Goal: Information Seeking & Learning: Learn about a topic

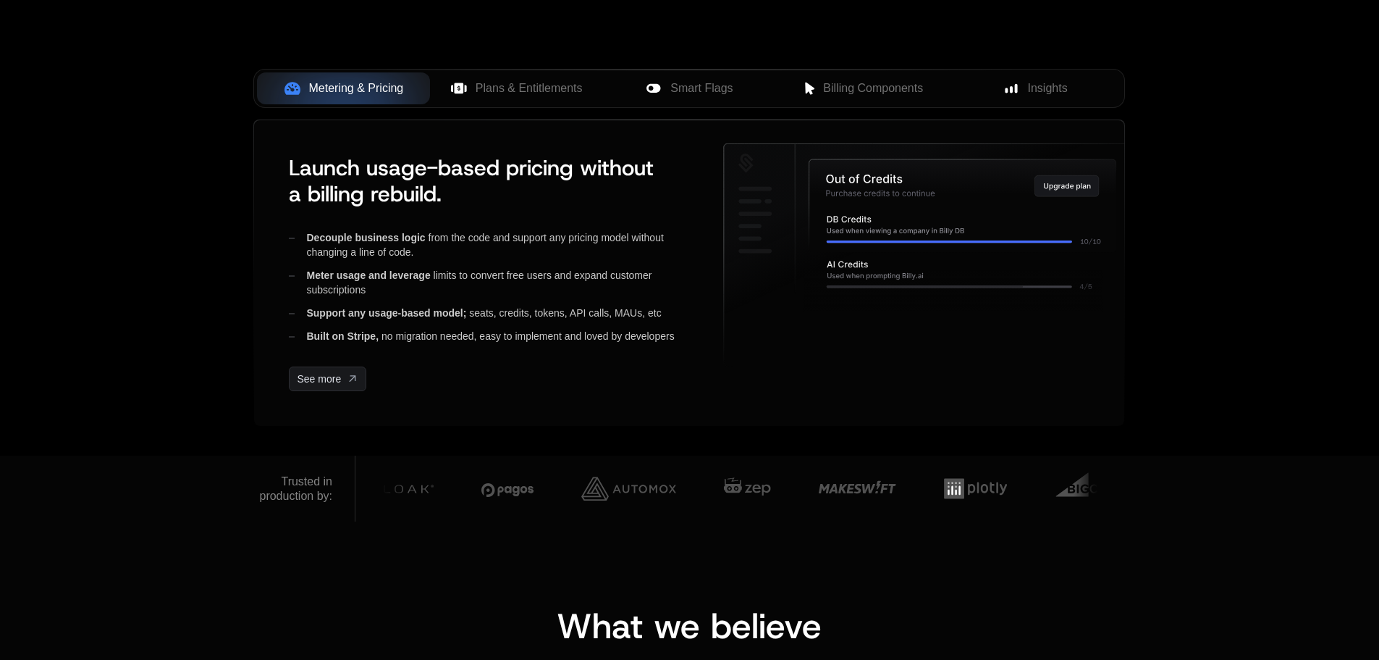
scroll to position [796, 0]
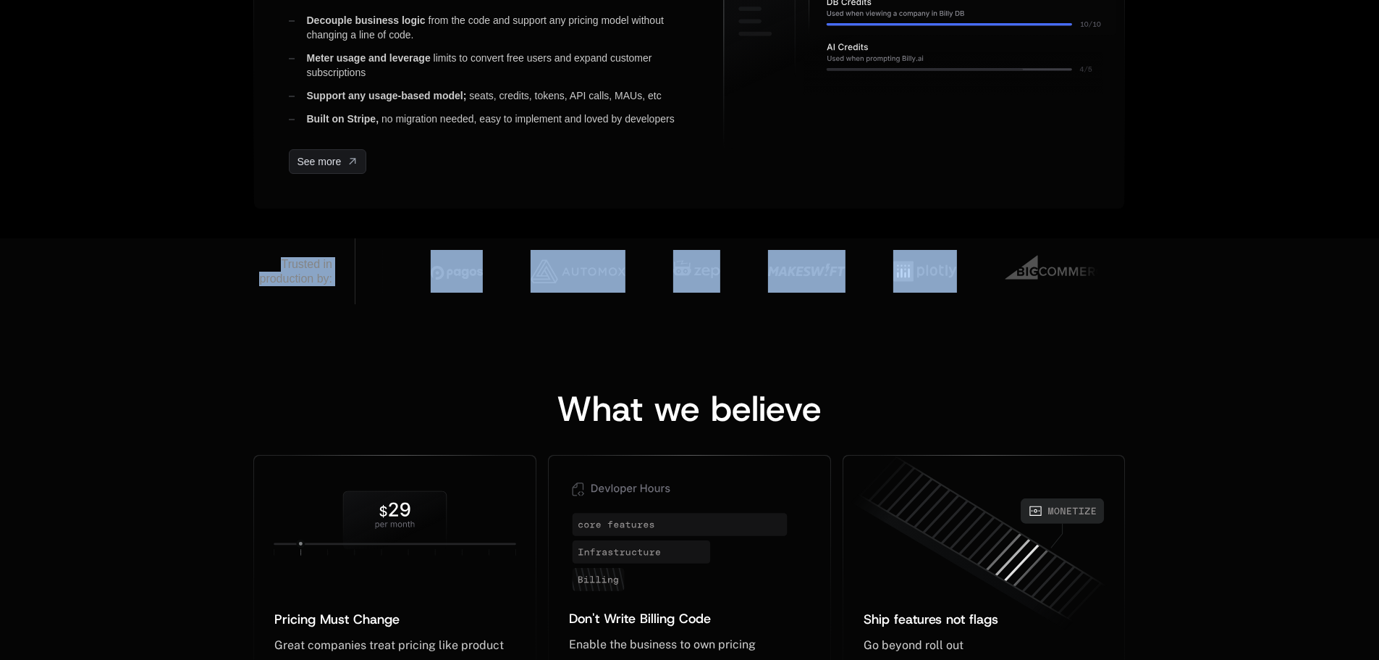
drag, startPoint x: 369, startPoint y: 267, endPoint x: 982, endPoint y: 290, distance: 613.0
click at [961, 290] on div "Trusted in production by:" at bounding box center [689, 271] width 872 height 66
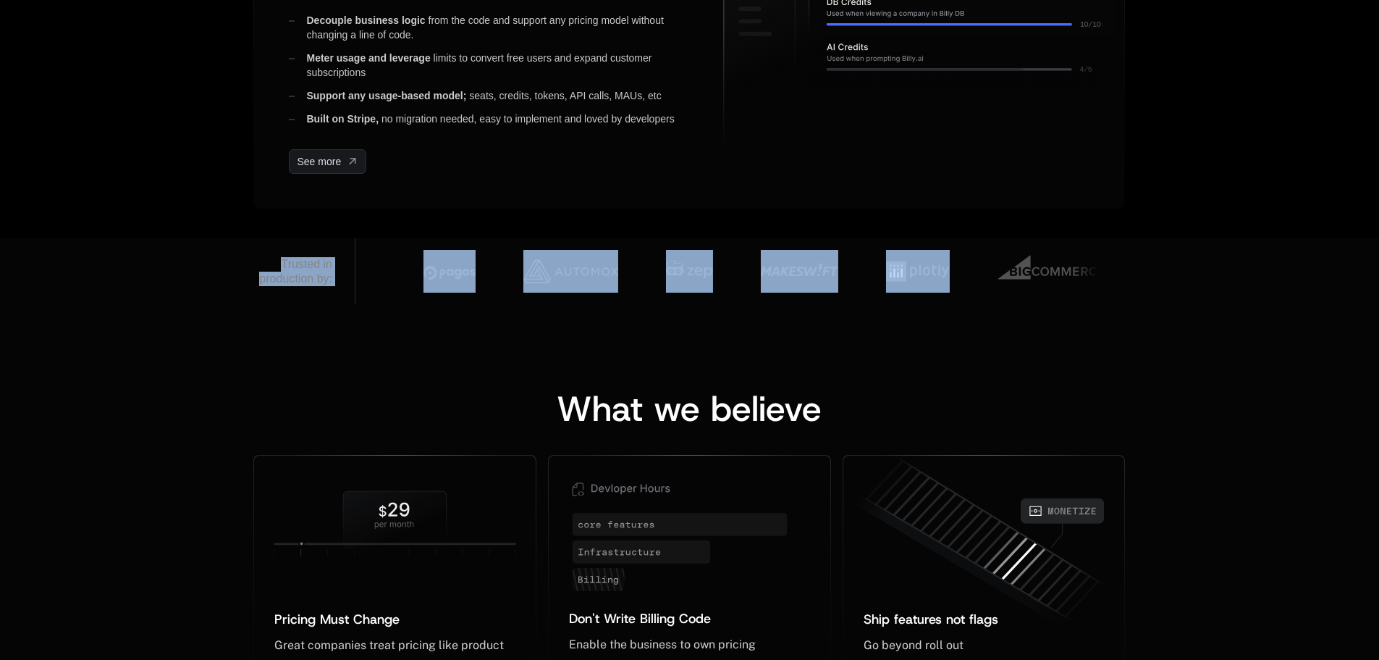
click at [1030, 321] on div "What we believe Pricing Must Change ﻿ ﻿ Great companies treat pricing like prod…" at bounding box center [689, 558] width 1379 height 508
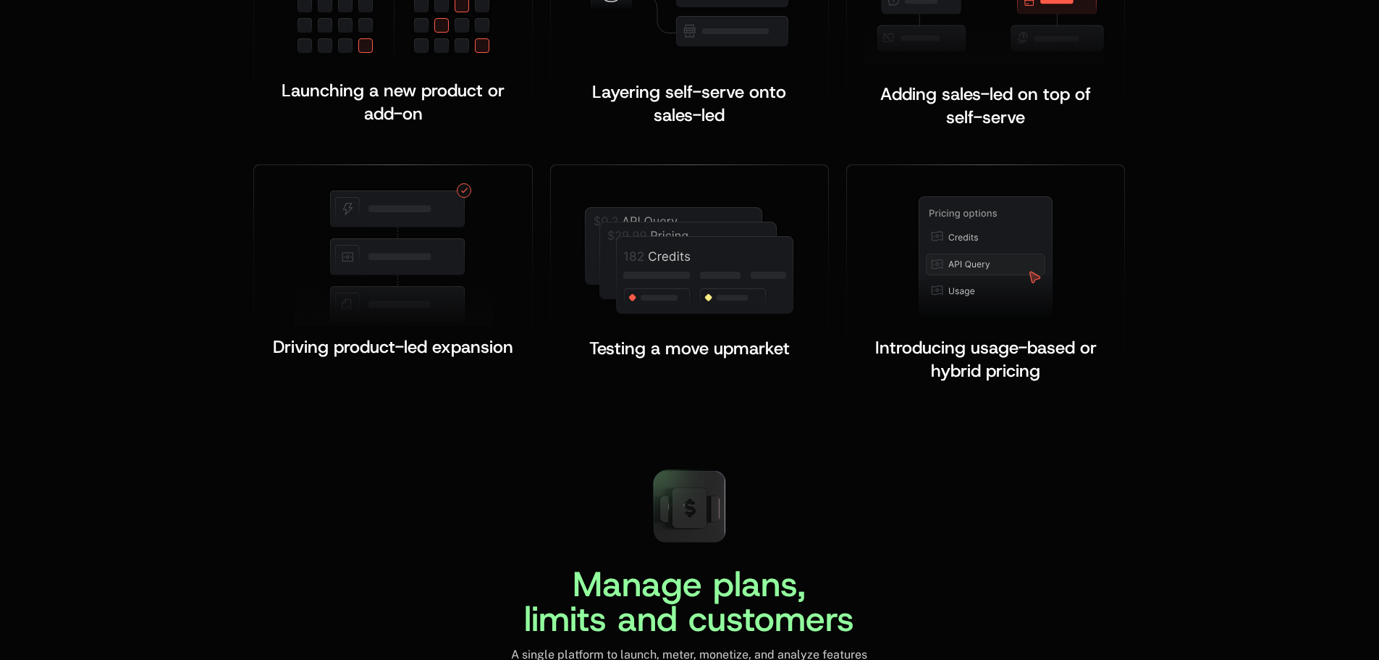
scroll to position [2751, 0]
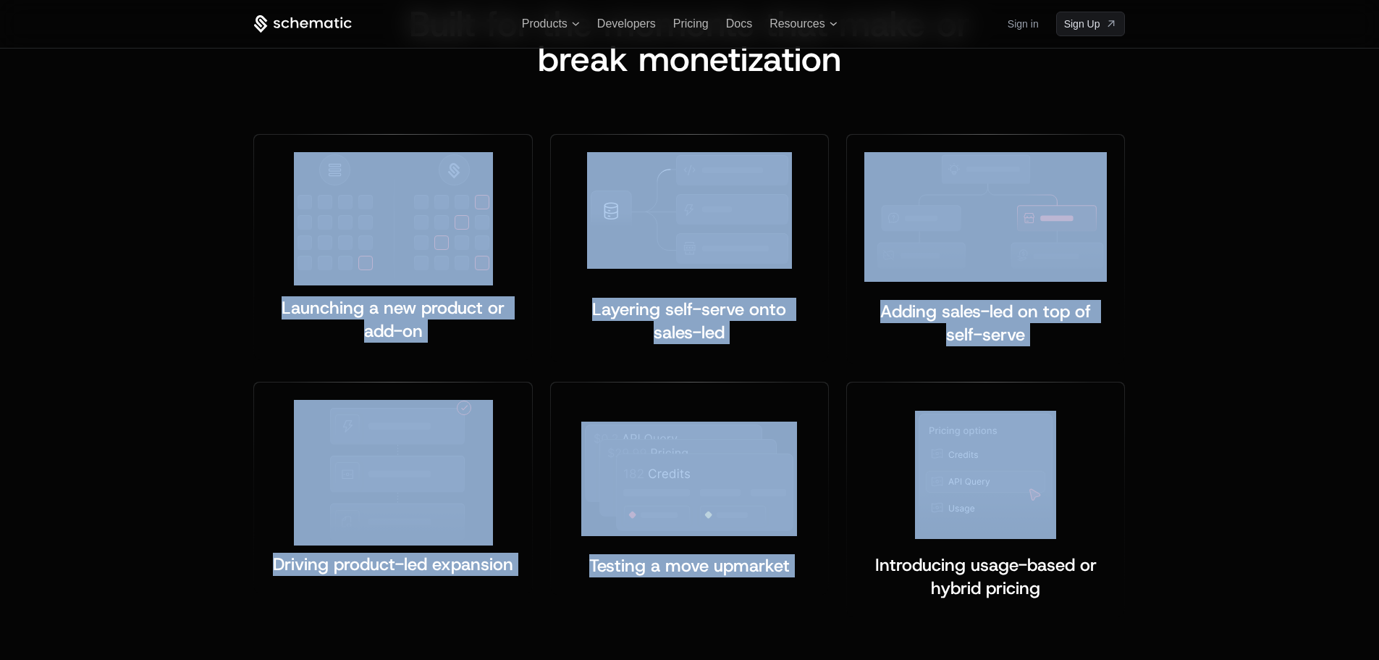
drag, startPoint x: 1161, startPoint y: 491, endPoint x: 121, endPoint y: 174, distance: 1086.8
click at [132, 177] on div "Built for the moments that make or b reak monetization Launching a new product …" at bounding box center [689, 312] width 1379 height 726
click at [120, 174] on div "Built for the moments that make or b reak monetization Launching a new product …" at bounding box center [689, 312] width 1379 height 726
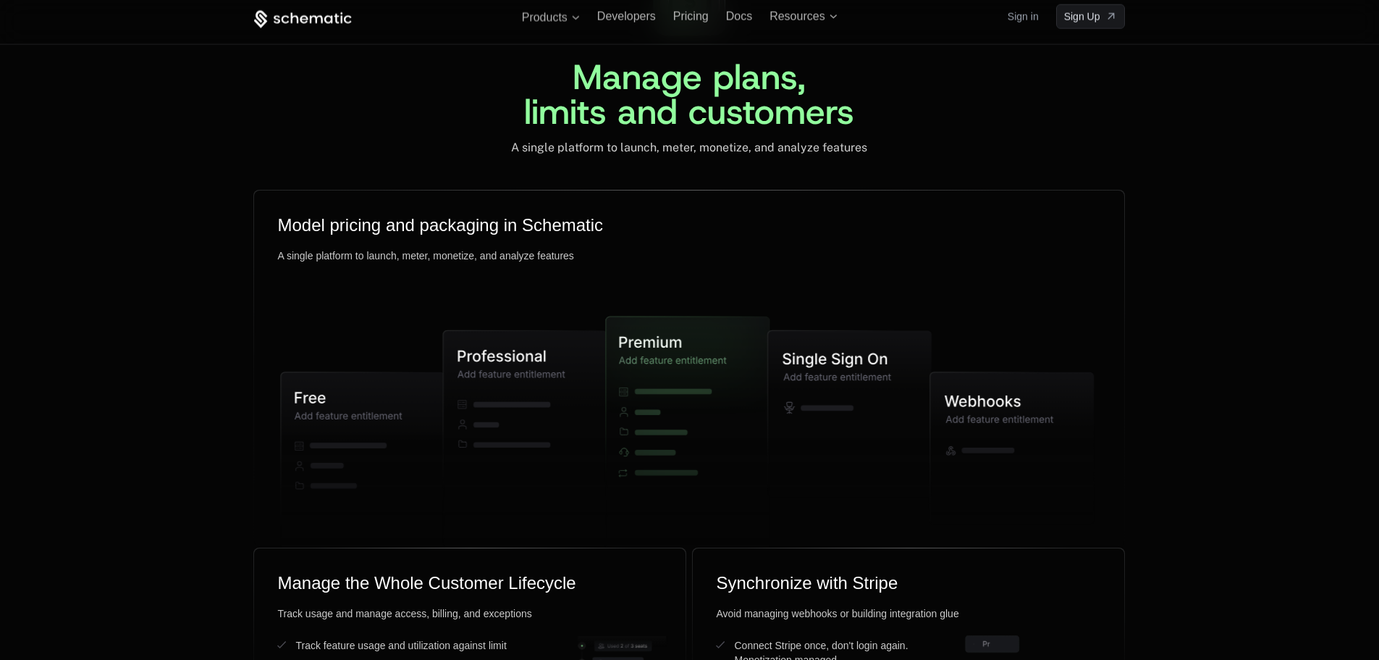
scroll to position [2402, 0]
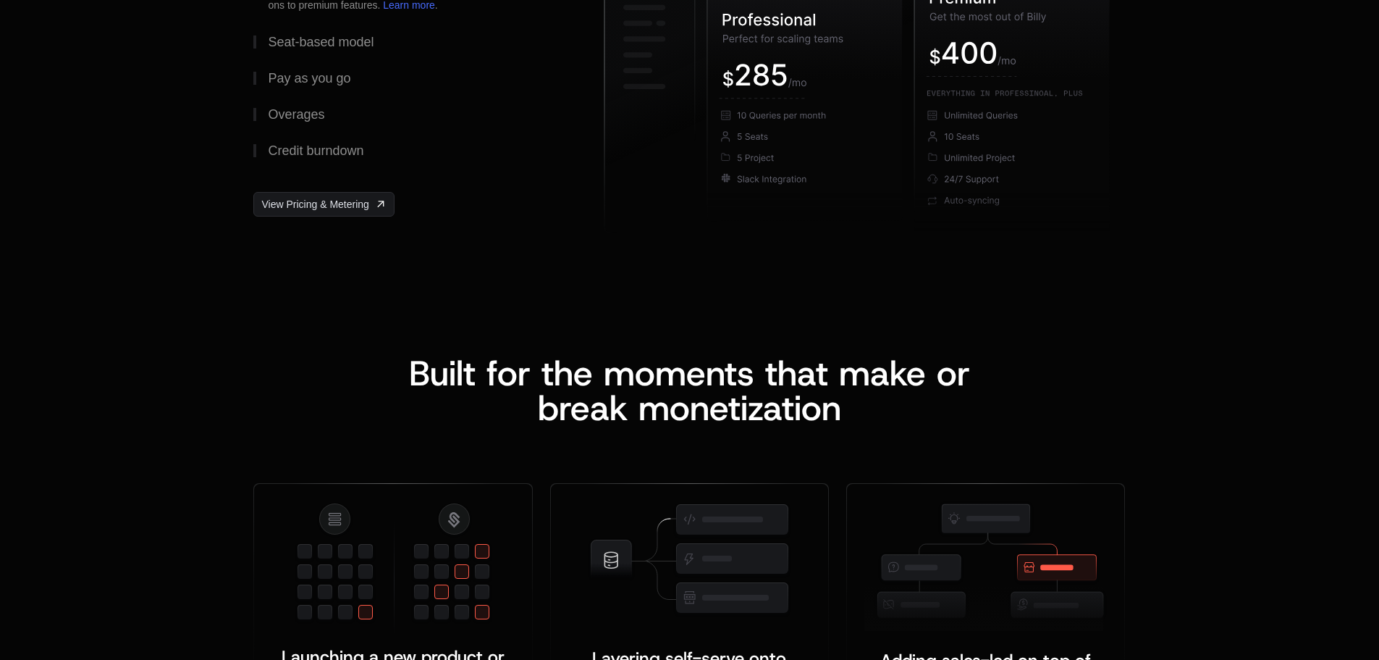
drag, startPoint x: 913, startPoint y: 334, endPoint x: 909, endPoint y: 55, distance: 278.8
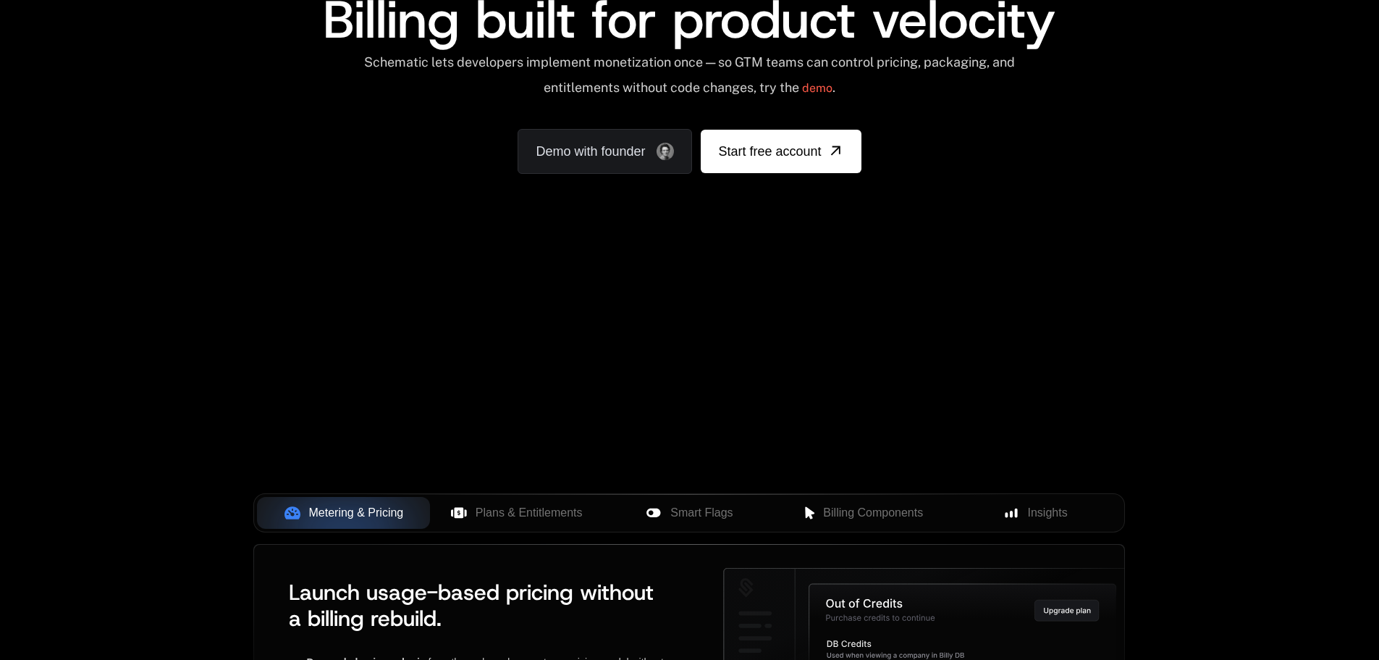
drag, startPoint x: 905, startPoint y: 341, endPoint x: 923, endPoint y: 365, distance: 30.0
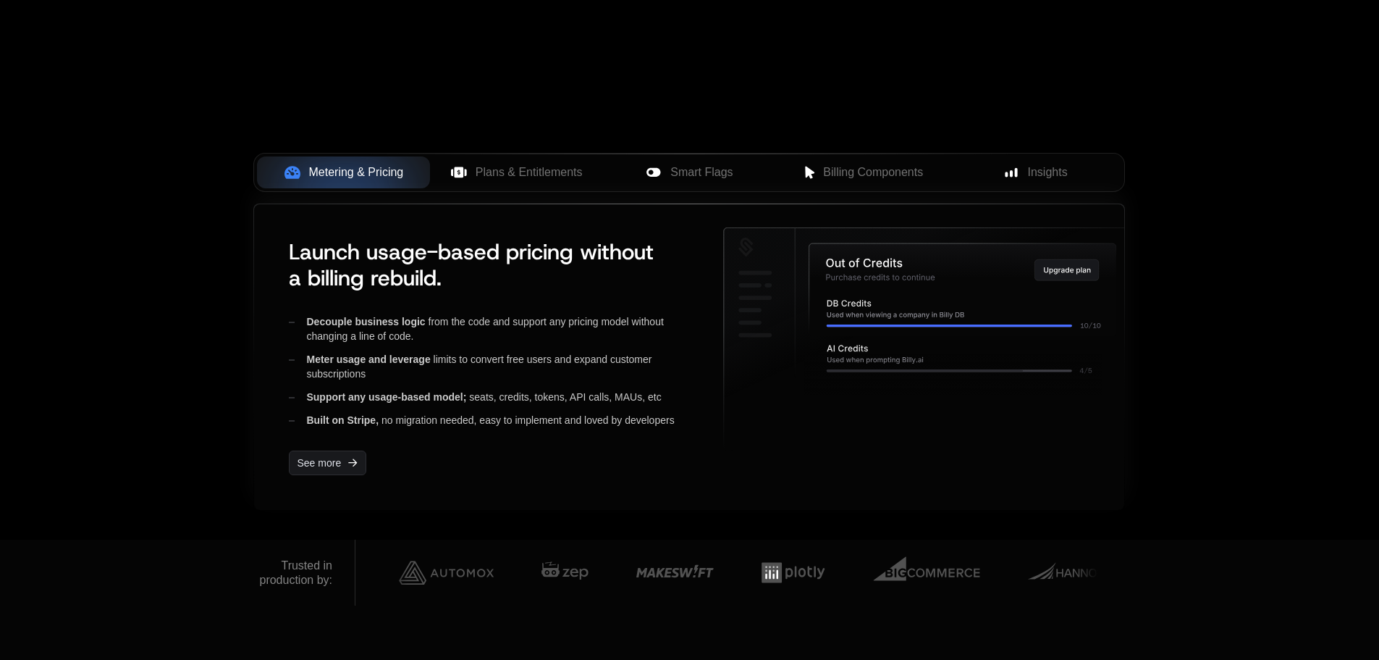
scroll to position [571, 0]
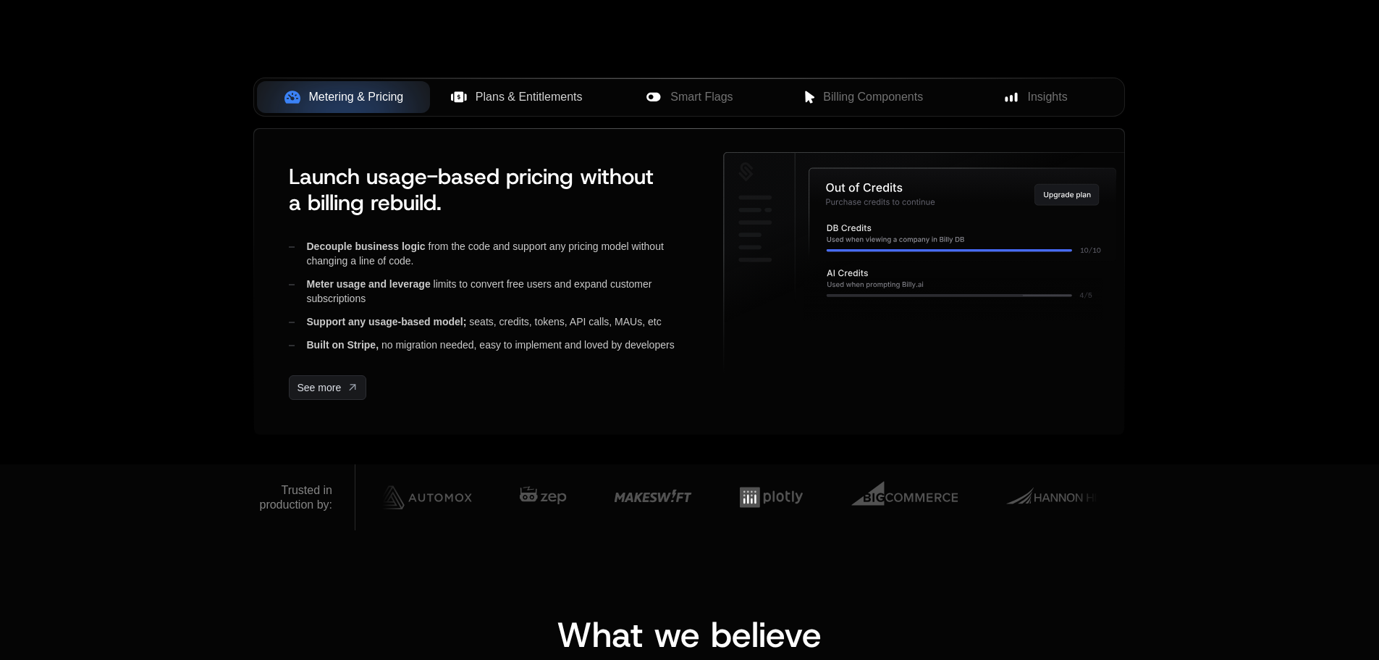
click at [522, 94] on span "Plans & Entitlements" at bounding box center [529, 96] width 107 height 17
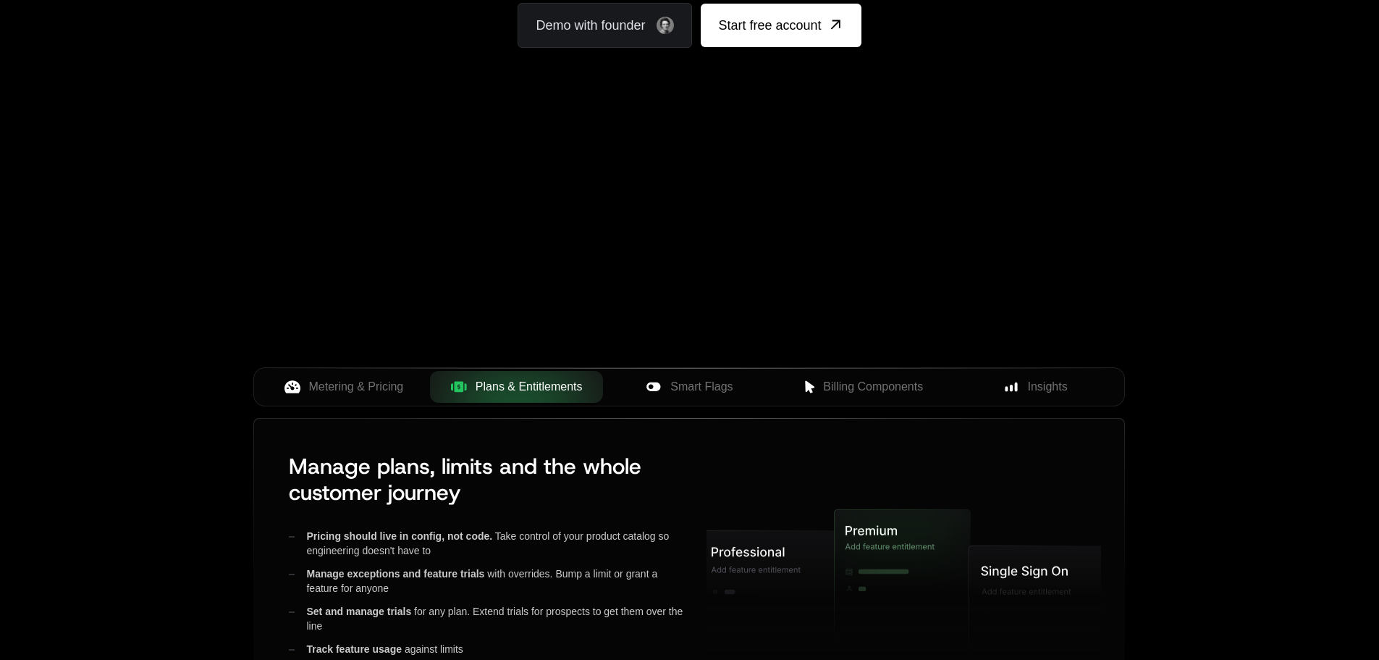
scroll to position [64, 0]
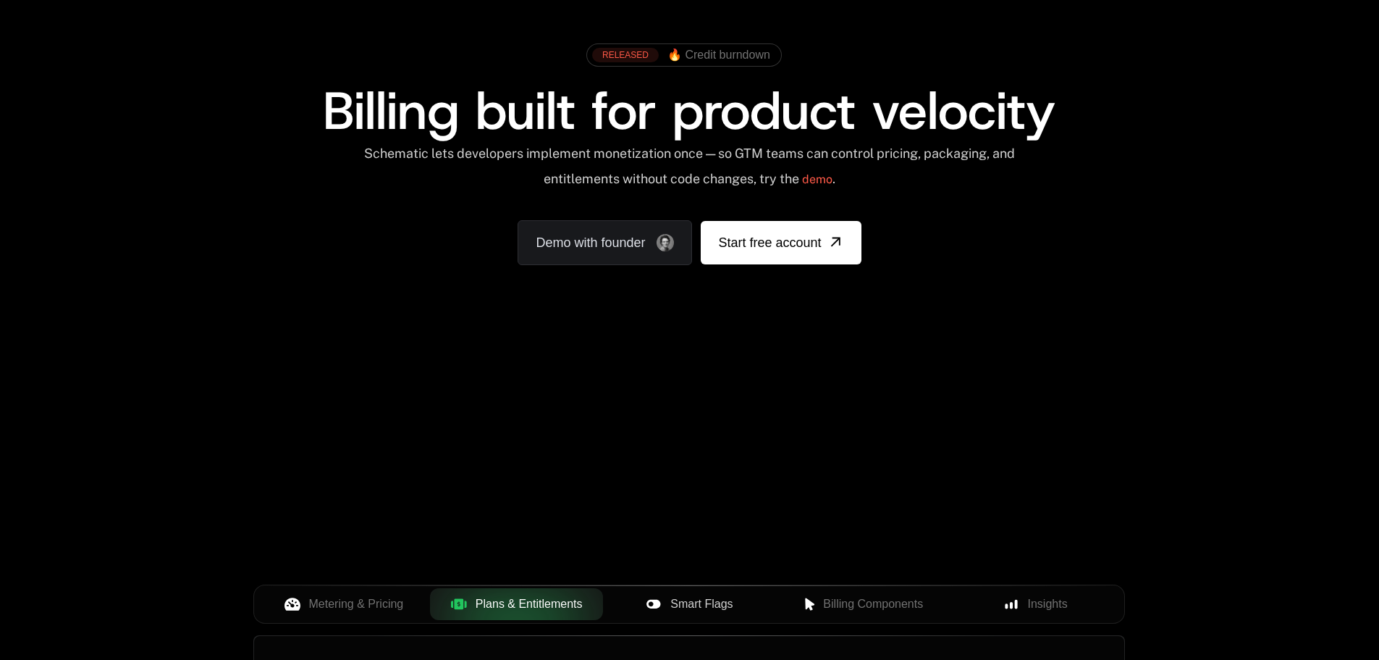
click at [692, 598] on span "Smart Flags" at bounding box center [701, 603] width 62 height 17
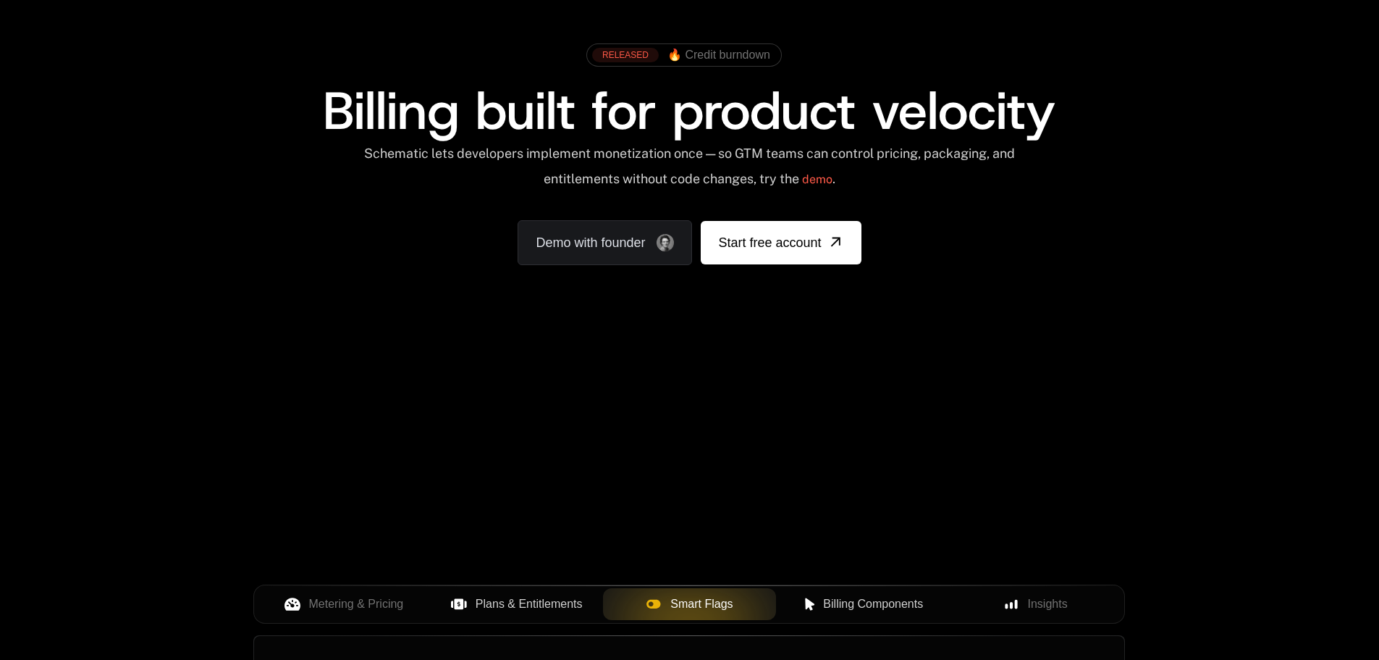
click at [868, 601] on span "Billing Components" at bounding box center [873, 603] width 100 height 17
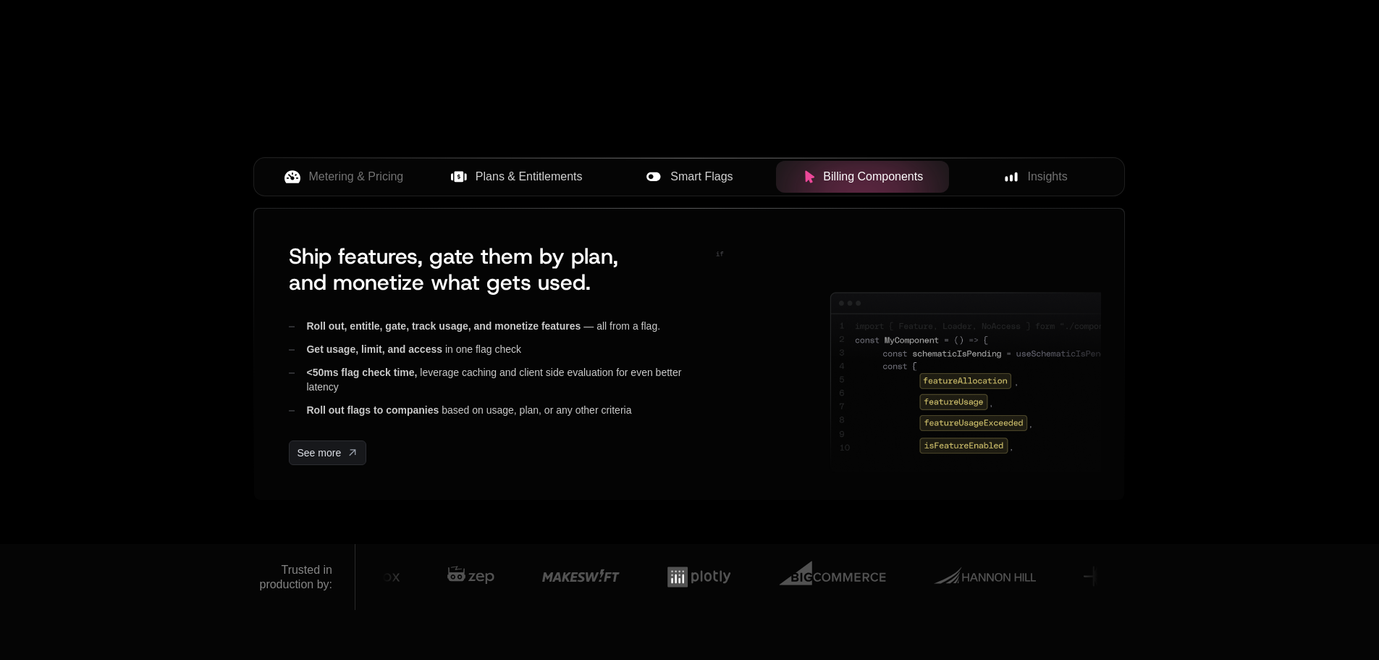
scroll to position [498, 0]
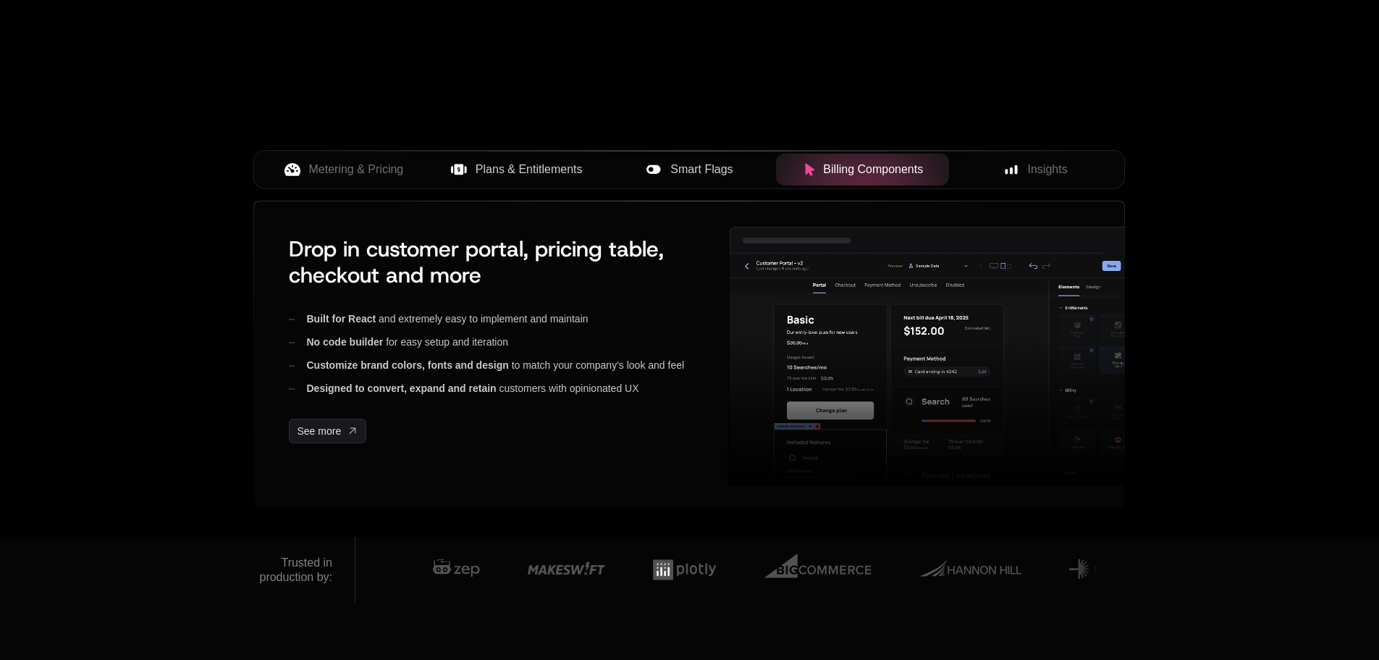
click at [1030, 198] on div "Metering & Pricing Plans & Entitlements Smart Flags Billing Components Insights" at bounding box center [689, 175] width 872 height 51
click at [1031, 177] on span "Insights" at bounding box center [1048, 169] width 40 height 17
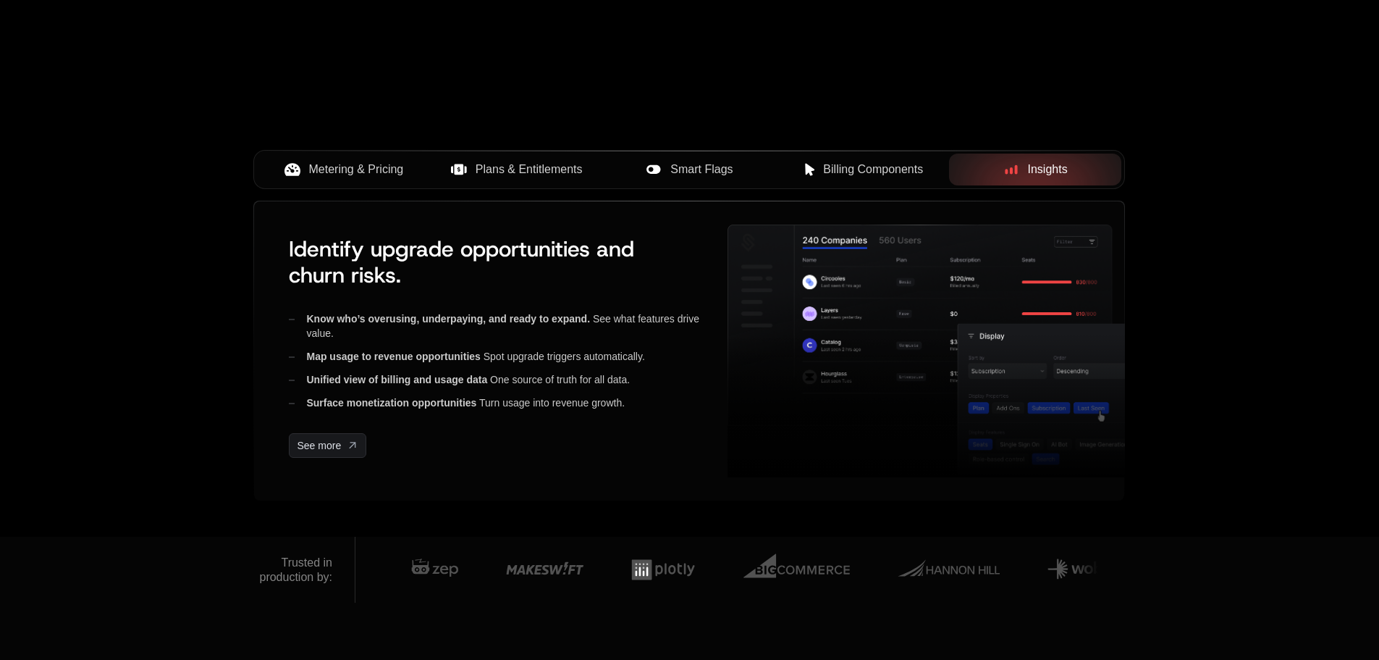
click at [345, 172] on span "Metering & Pricing" at bounding box center [356, 169] width 95 height 17
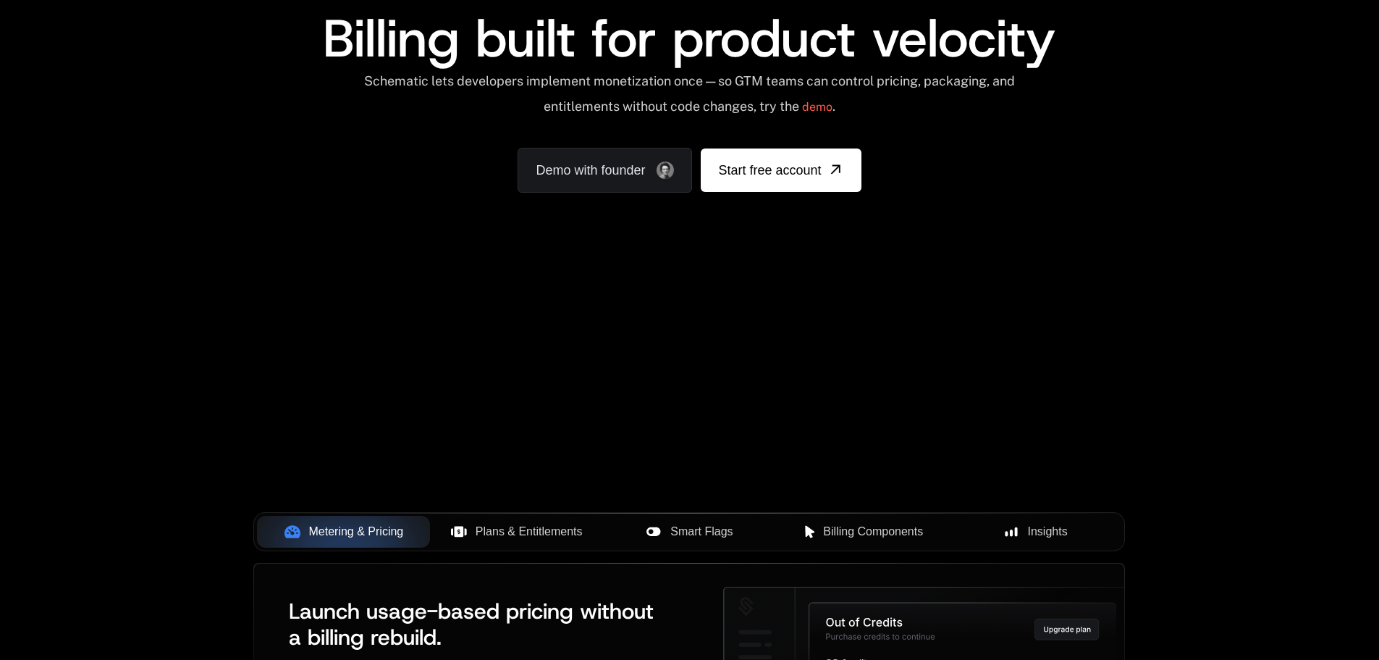
scroll to position [0, 0]
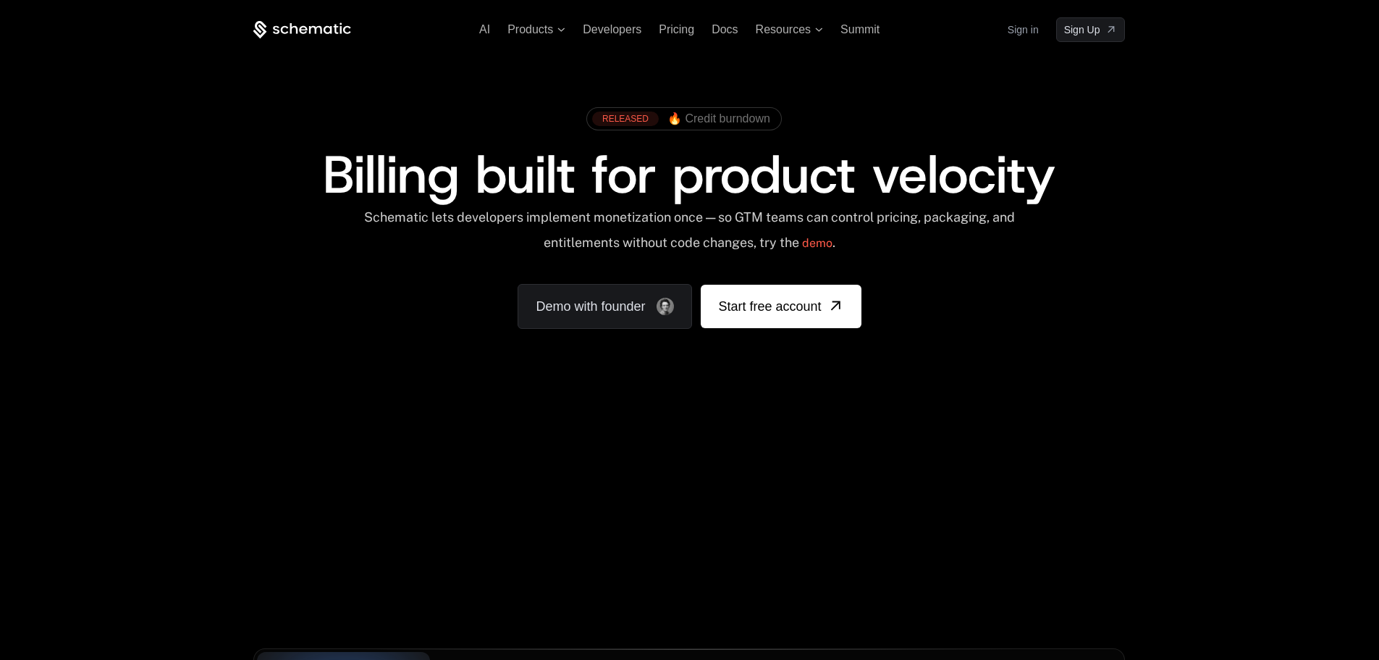
drag, startPoint x: 987, startPoint y: 414, endPoint x: 975, endPoint y: 46, distance: 368.7
